Goal: Use online tool/utility

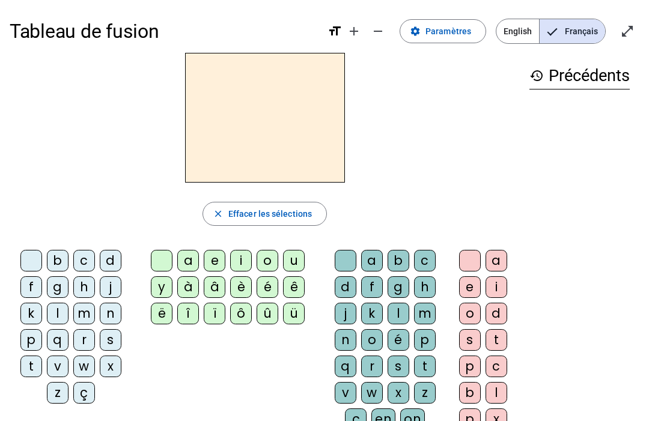
click at [76, 260] on div "c" at bounding box center [84, 261] width 22 height 22
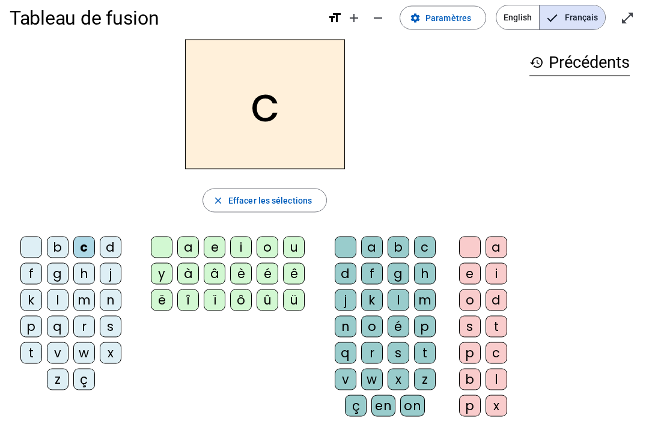
scroll to position [14, 0]
click at [486, 248] on div "a" at bounding box center [496, 247] width 22 height 22
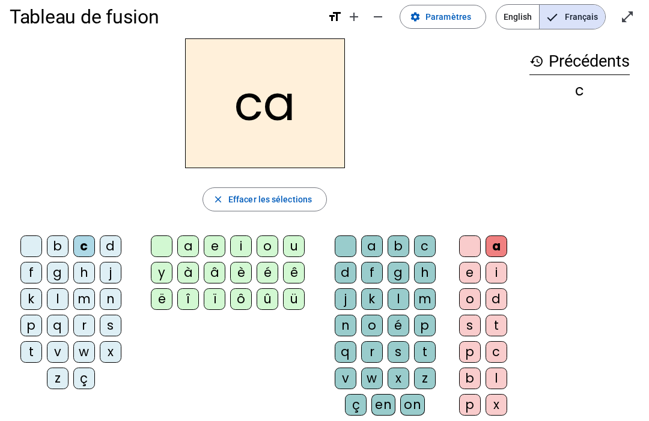
click at [293, 213] on span "button" at bounding box center [264, 199] width 123 height 29
click at [53, 303] on div "l" at bounding box center [58, 299] width 22 height 22
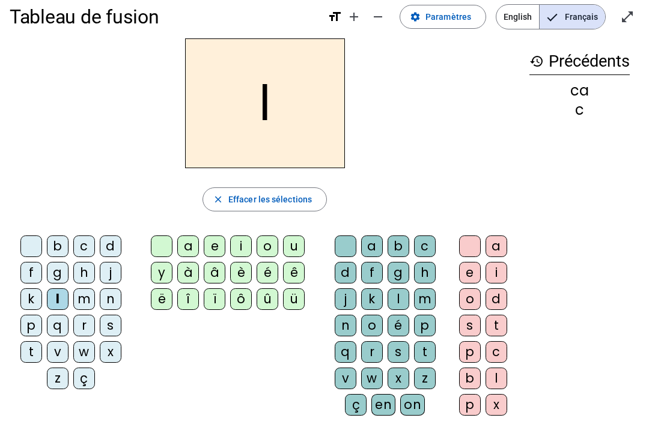
click at [261, 255] on div "o" at bounding box center [267, 246] width 22 height 22
click at [460, 283] on div "e" at bounding box center [470, 273] width 22 height 22
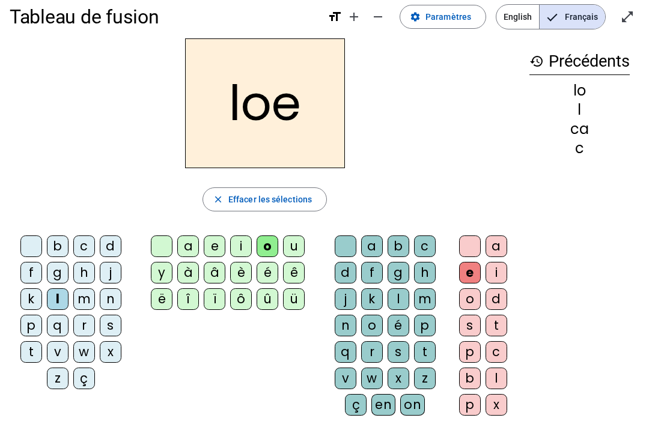
click at [277, 212] on span "button" at bounding box center [264, 199] width 123 height 29
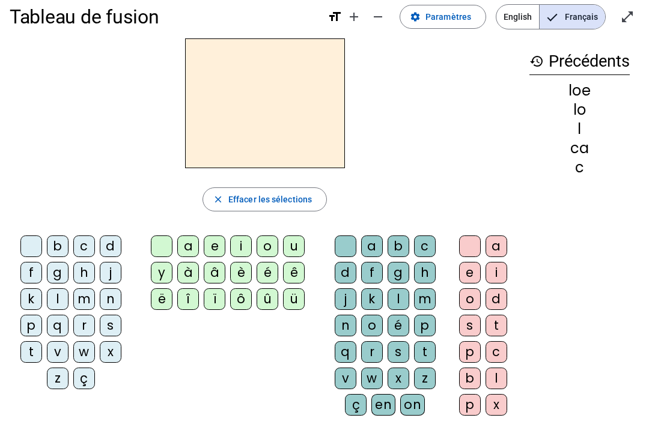
click at [84, 315] on div "r" at bounding box center [84, 326] width 22 height 22
click at [232, 204] on span "Effacer les sélections" at bounding box center [269, 199] width 83 height 14
click at [83, 306] on div "m" at bounding box center [84, 299] width 22 height 22
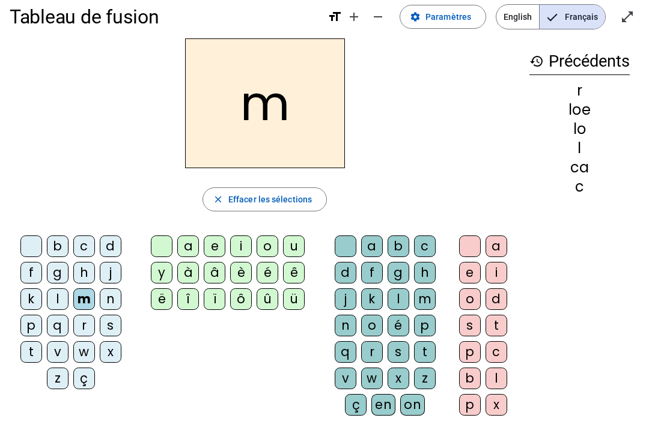
click at [289, 261] on letter-bubble "u" at bounding box center [296, 248] width 26 height 26
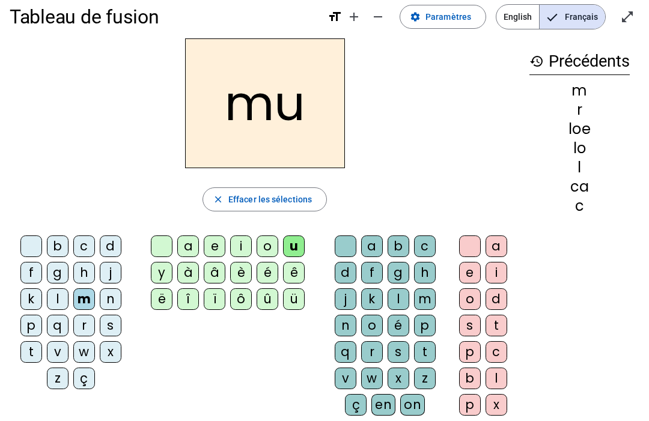
click at [7, 420] on div "Tableau de fusion format_size add remove settings Paramètres English Français o…" at bounding box center [324, 269] width 649 height 566
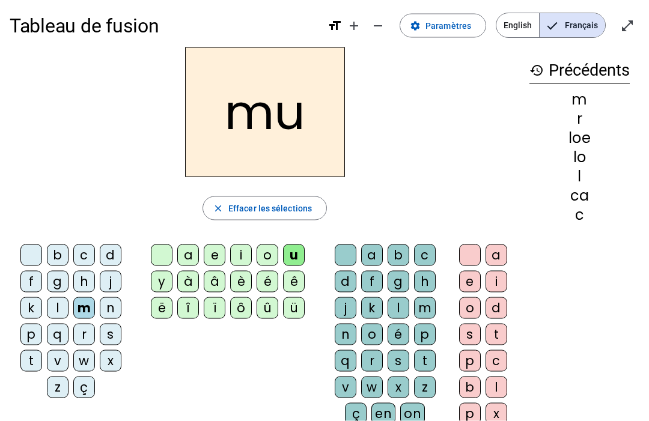
scroll to position [0, 0]
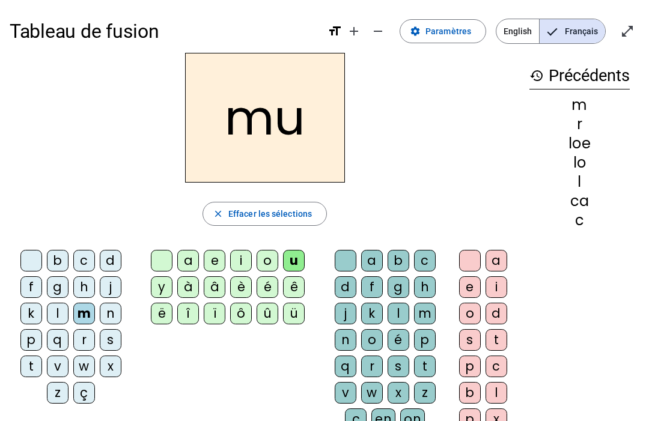
click at [62, 49] on h1 "Tableau de fusion" at bounding box center [164, 31] width 308 height 38
click at [49, 38] on h1 "Tableau de fusion" at bounding box center [164, 31] width 308 height 38
